Goal: Check status

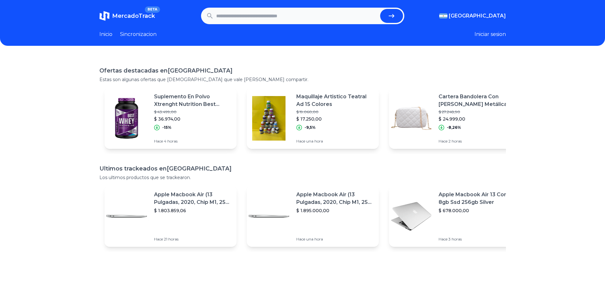
click at [297, 7] on header "MercadoTrack BETA [GEOGRAPHIC_DATA] [GEOGRAPHIC_DATA] [GEOGRAPHIC_DATA] [GEOGRA…" at bounding box center [302, 23] width 605 height 46
click at [290, 17] on input "text" at bounding box center [296, 16] width 161 height 14
paste input "**********"
click at [395, 15] on icon "submit" at bounding box center [392, 16] width 8 height 8
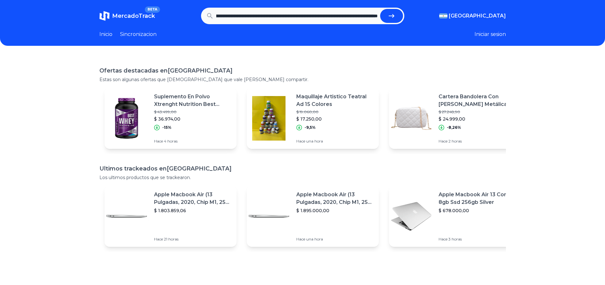
type input "**********"
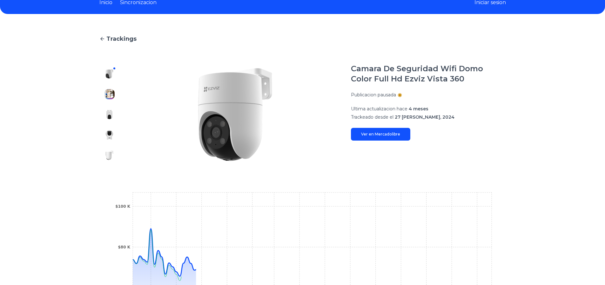
scroll to position [64, 0]
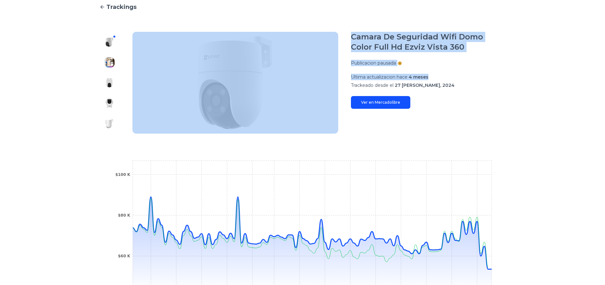
drag, startPoint x: 468, startPoint y: 75, endPoint x: 274, endPoint y: 66, distance: 194.4
click at [271, 67] on section "Camara De Seguridad Wifi Domo Color Full Hd Ezviz Vista 360 Publicacion pausada…" at bounding box center [302, 83] width 407 height 102
click at [421, 55] on div "Camara De Seguridad Wifi Domo Color Full Hd Ezviz Vista 360 Publicacion pausada…" at bounding box center [428, 70] width 155 height 77
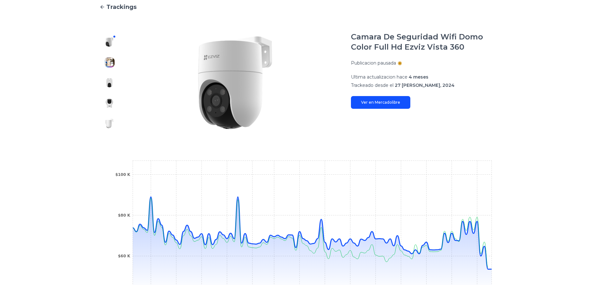
click at [112, 49] on div at bounding box center [109, 83] width 20 height 102
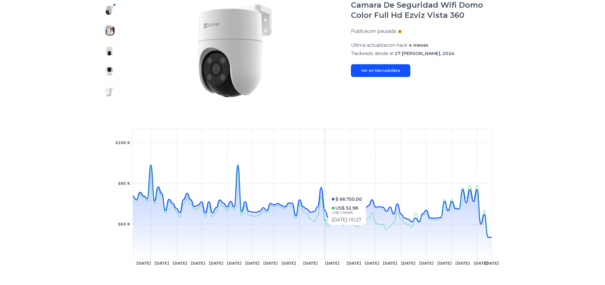
scroll to position [127, 0]
